Goal: Information Seeking & Learning: Find specific fact

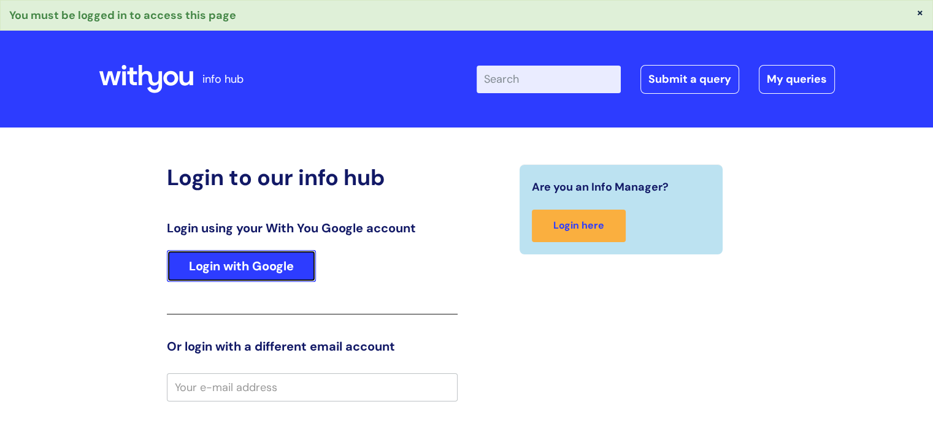
click at [228, 266] on link "Login with Google" at bounding box center [241, 266] width 149 height 32
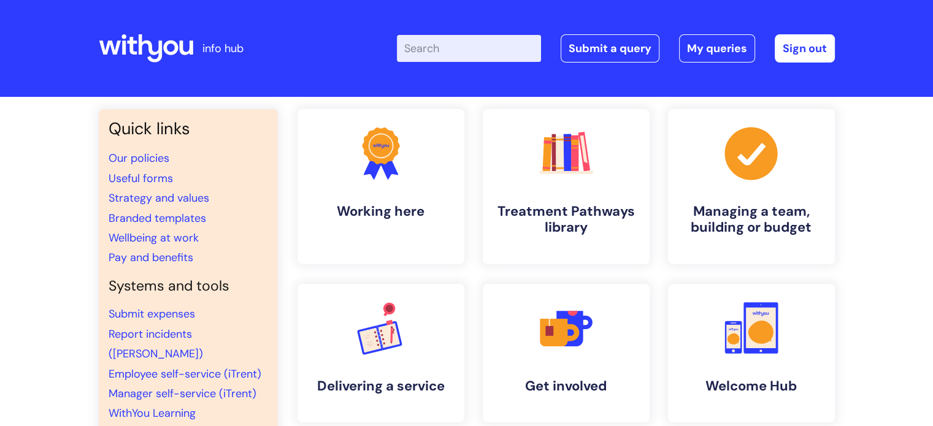
click at [464, 47] on input "Enter your search term here..." at bounding box center [469, 48] width 144 height 27
type input "339896"
click button "Search" at bounding box center [0, 0] width 0 height 0
